Goal: Check status: Check status

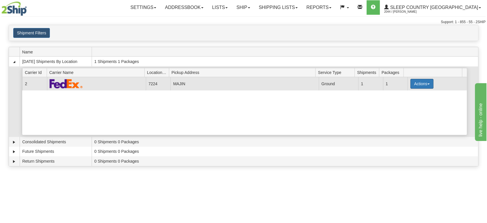
click at [427, 85] on button "Actions" at bounding box center [422, 84] width 23 height 10
click at [404, 95] on span "Details" at bounding box center [401, 94] width 16 height 4
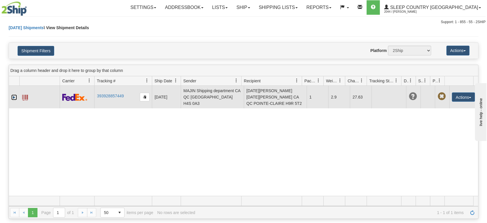
click at [16, 97] on link "Expand" at bounding box center [14, 97] width 6 height 6
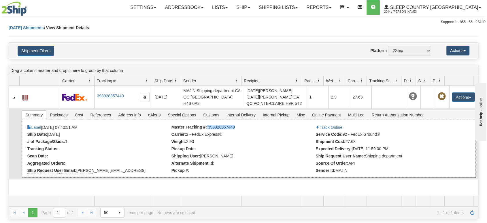
drag, startPoint x: 240, startPoint y: 126, endPoint x: 213, endPoint y: 127, distance: 26.5
click at [206, 128] on li "Master Tracking #: 393928857449" at bounding box center [243, 128] width 143 height 6
copy link "393928857449"
